Goal: Task Accomplishment & Management: Use online tool/utility

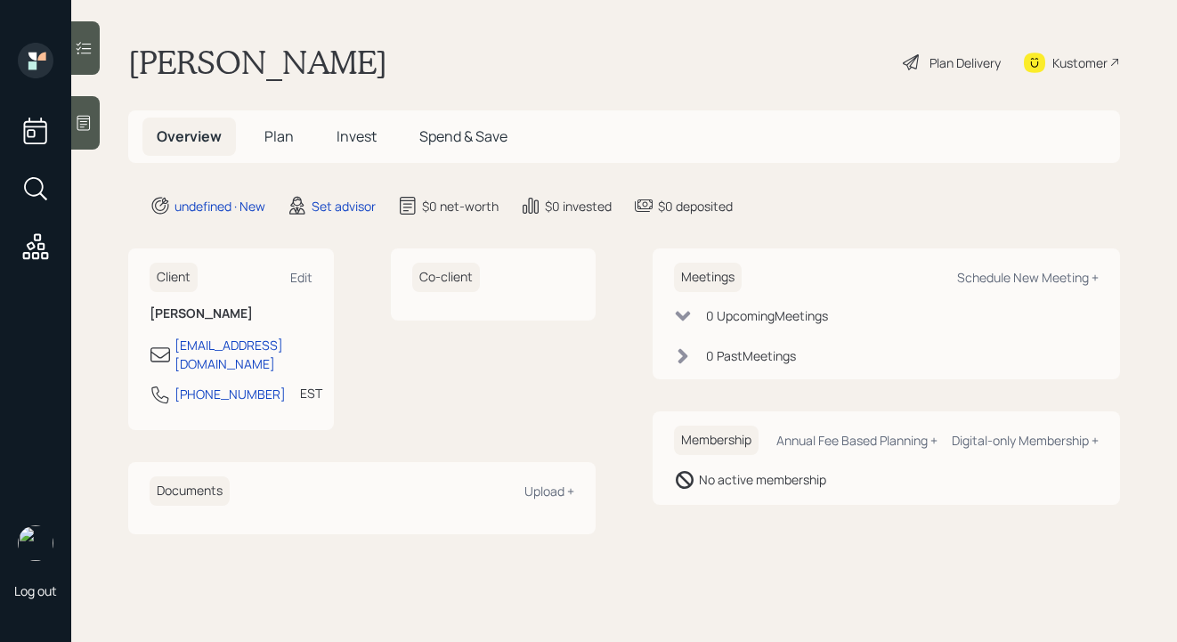
click at [81, 111] on div at bounding box center [85, 122] width 28 height 53
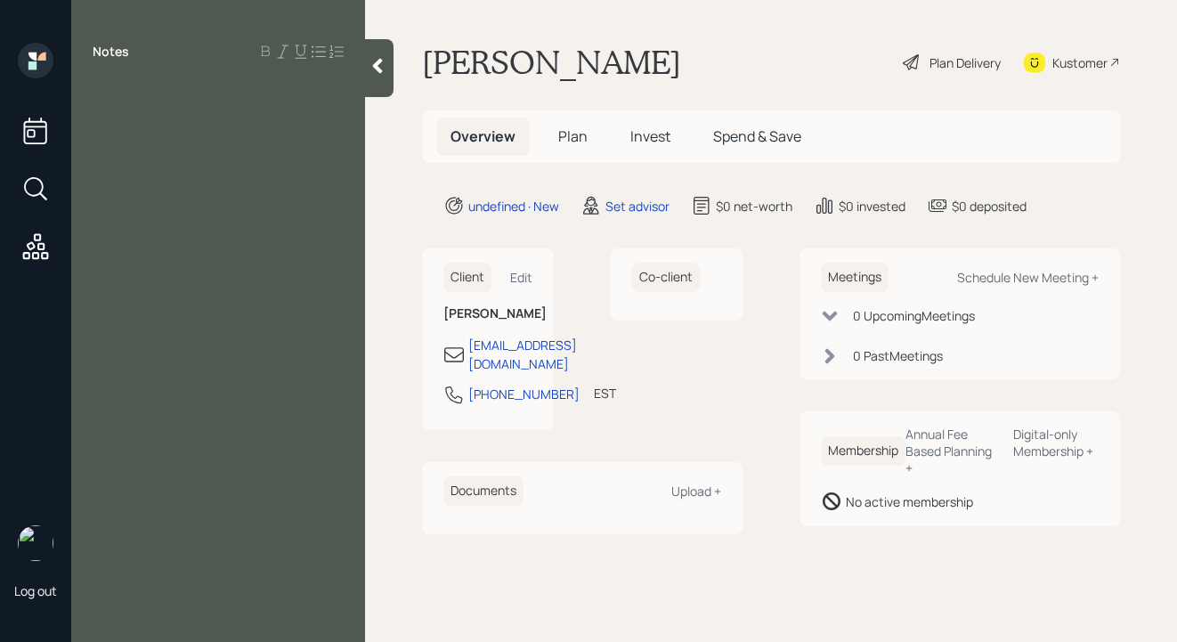
click at [306, 110] on div "Notes" at bounding box center [218, 332] width 294 height 578
click at [296, 117] on div "Notes" at bounding box center [218, 332] width 294 height 578
click at [223, 88] on div at bounding box center [218, 92] width 251 height 20
drag, startPoint x: 239, startPoint y: 86, endPoint x: 5, endPoint y: 4, distance: 248.0
click at [0, 28] on html "Log out Notes your future Alfred Plan Delivery Kustomer Overview Plan Invest Sp…" at bounding box center [588, 321] width 1177 height 642
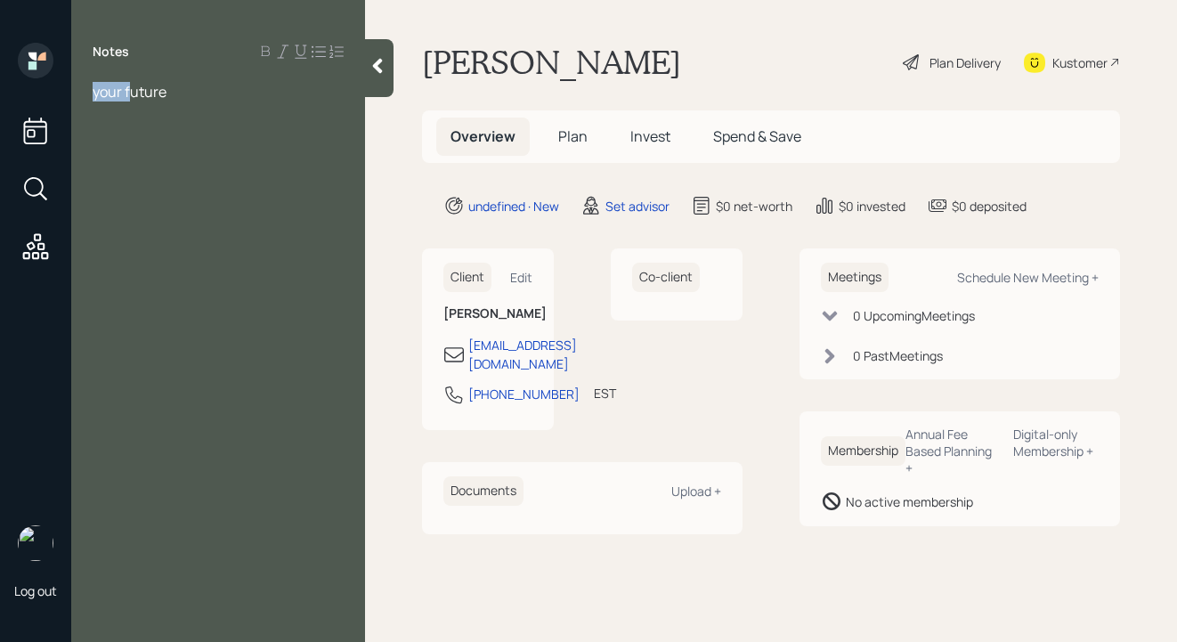
drag, startPoint x: 128, startPoint y: 93, endPoint x: -16, endPoint y: 82, distance: 144.6
click at [0, 82] on html "Log out Notes your future Alfred Plan Delivery Kustomer Overview Plan Invest Sp…" at bounding box center [588, 321] width 1177 height 642
drag, startPoint x: 179, startPoint y: 95, endPoint x: -16, endPoint y: 77, distance: 195.8
click at [0, 77] on html "Log out Notes your futur Alfred Plan Delivery Kustomer Overview Plan Invest Spe…" at bounding box center [588, 321] width 1177 height 642
click at [232, 99] on div "concern: future" at bounding box center [218, 92] width 251 height 20
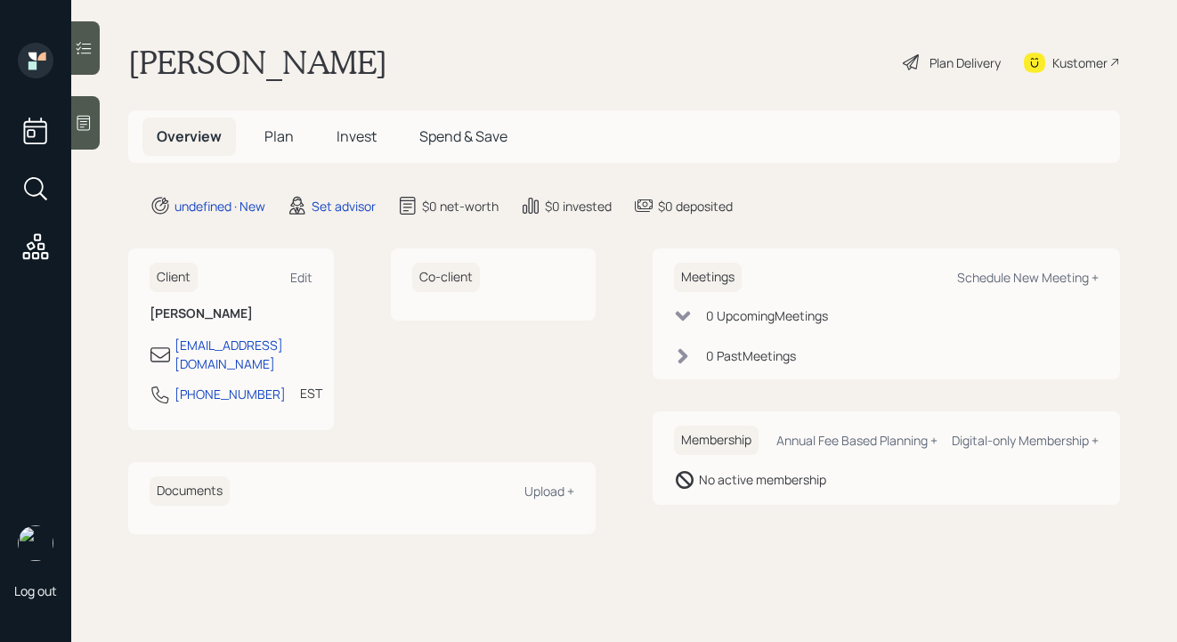
click at [77, 130] on icon at bounding box center [84, 123] width 18 height 18
